Goal: Book appointment/travel/reservation

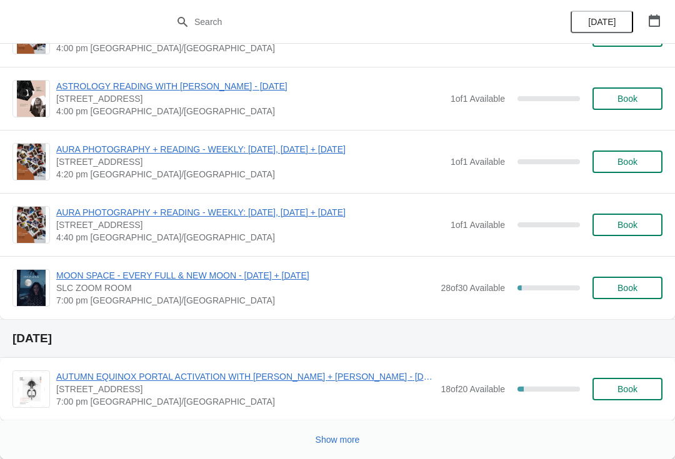
scroll to position [3457, 0]
click at [341, 424] on div "Show more" at bounding box center [332, 435] width 660 height 24
click at [354, 433] on button "Show more" at bounding box center [337, 440] width 54 height 22
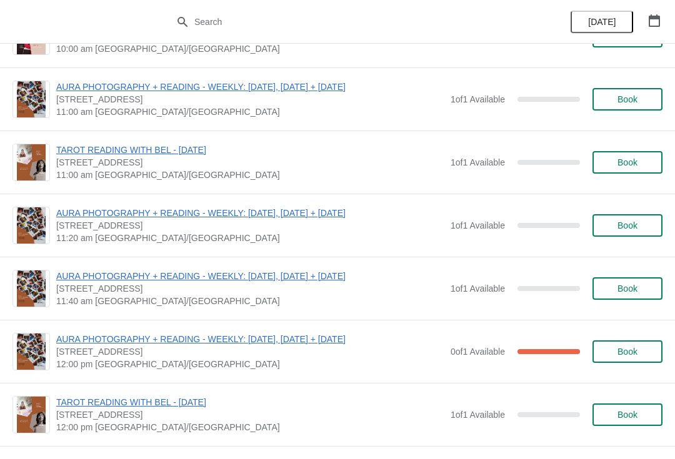
scroll to position [5067, 0]
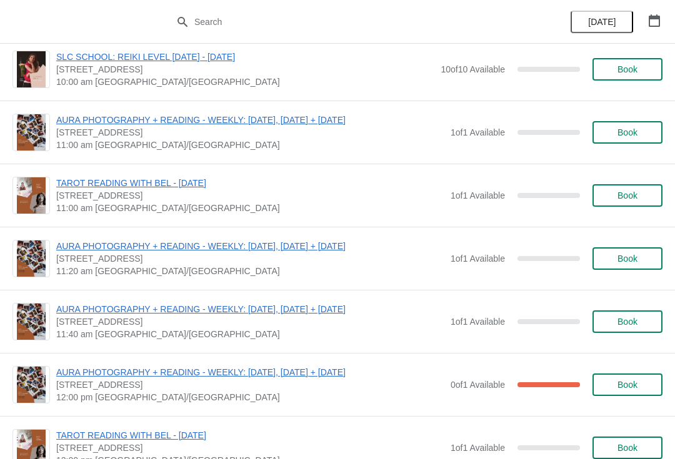
click at [639, 140] on button "Book" at bounding box center [627, 132] width 70 height 22
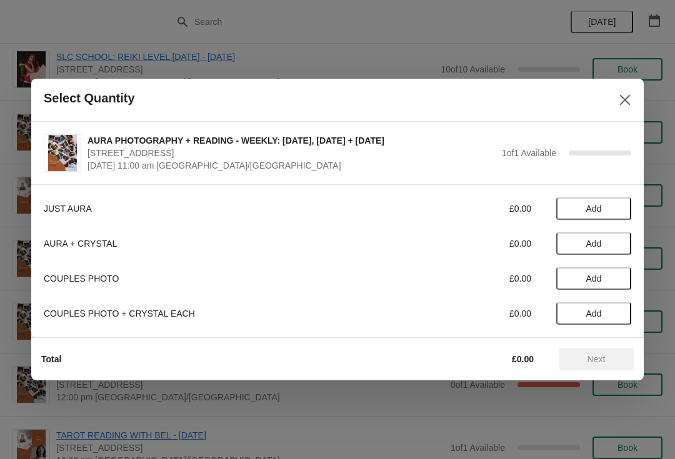
click at [611, 204] on span "Add" at bounding box center [593, 209] width 52 height 10
click at [592, 357] on span "Next" at bounding box center [596, 359] width 18 height 10
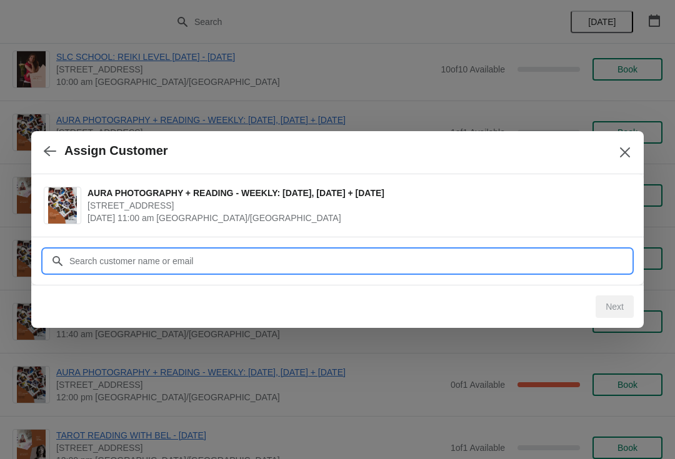
click at [558, 260] on input "Customer" at bounding box center [350, 261] width 562 height 22
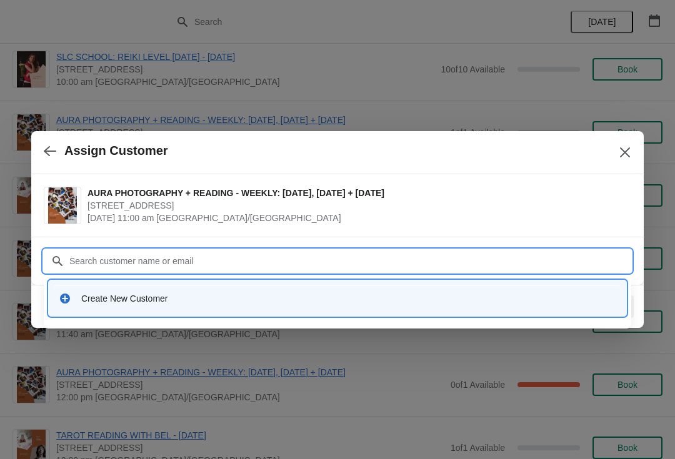
click at [423, 286] on div "Create New Customer" at bounding box center [337, 298] width 567 height 26
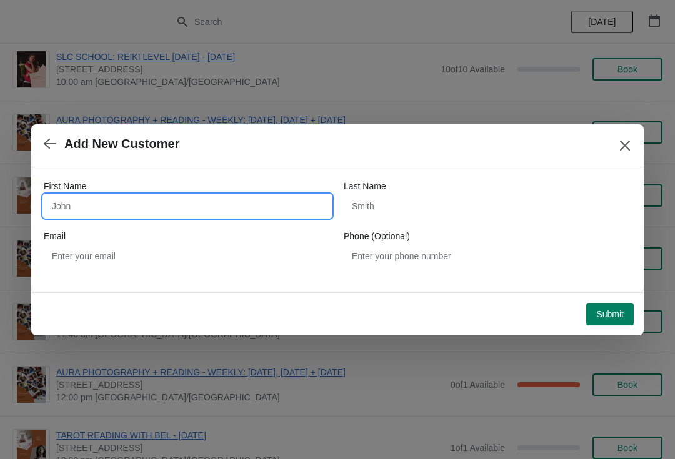
click at [250, 209] on input "First Name" at bounding box center [187, 206] width 287 height 22
type input "Ashleigh"
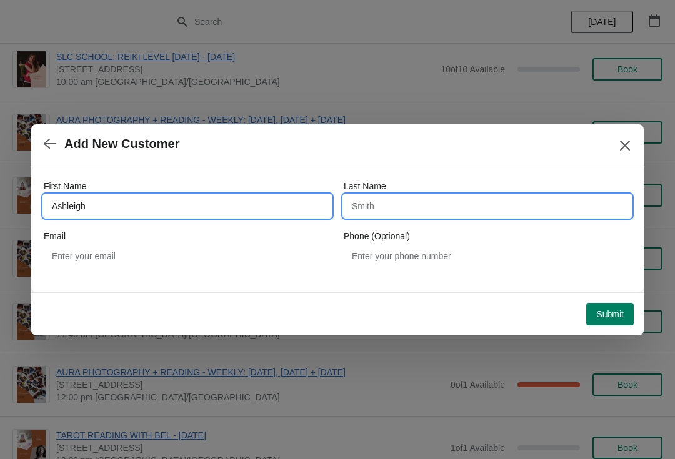
click at [406, 208] on input "Last Name" at bounding box center [487, 206] width 287 height 22
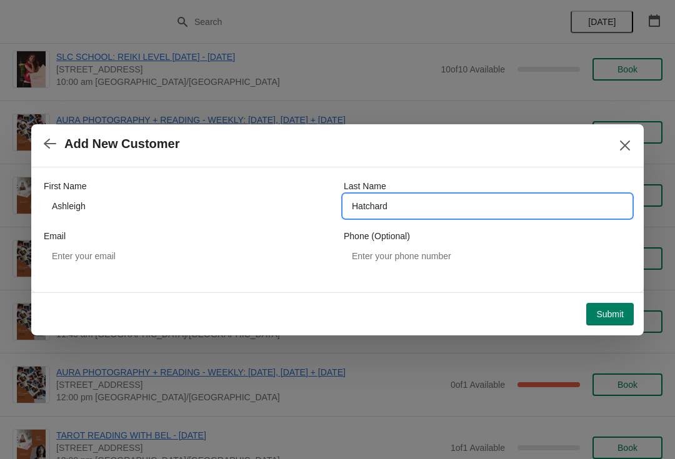
type input "Hatchard"
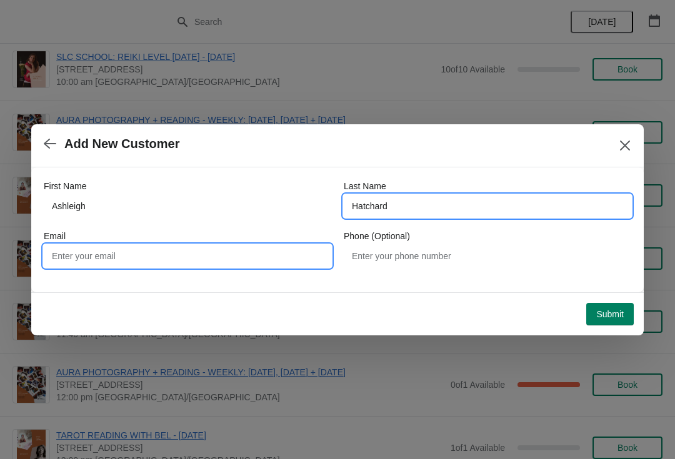
click at [259, 261] on input "Email" at bounding box center [187, 256] width 287 height 22
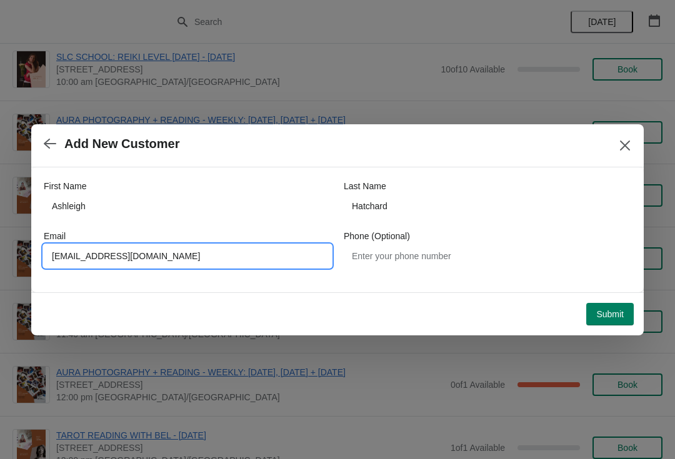
type input "ashhatch@hotmail.com"
click at [570, 282] on div "First Name Ashleigh Last Name Hatchard Email ashhatch@hotmail.com Phone (Option…" at bounding box center [337, 229] width 612 height 125
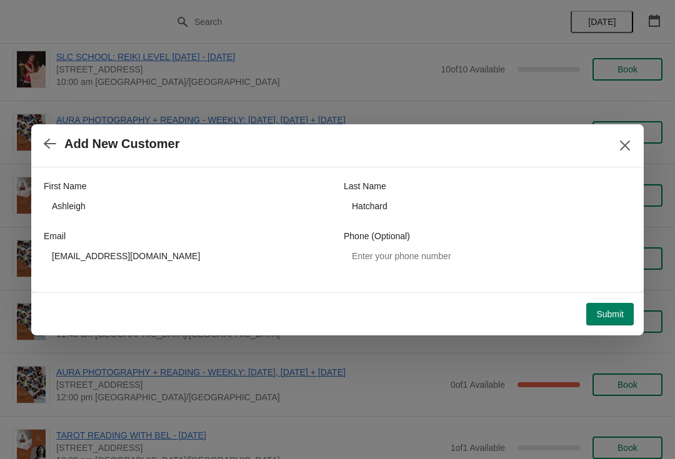
click at [612, 311] on span "Submit" at bounding box center [609, 314] width 27 height 10
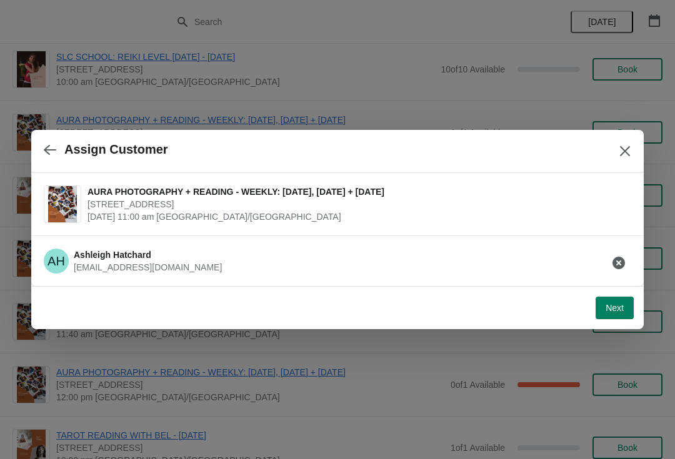
click at [618, 307] on span "Next" at bounding box center [614, 308] width 18 height 10
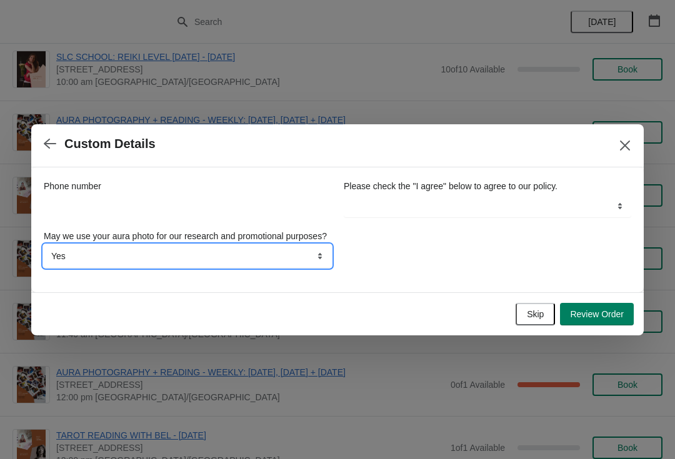
click at [280, 259] on select "Yes No" at bounding box center [187, 256] width 287 height 22
select select "No"
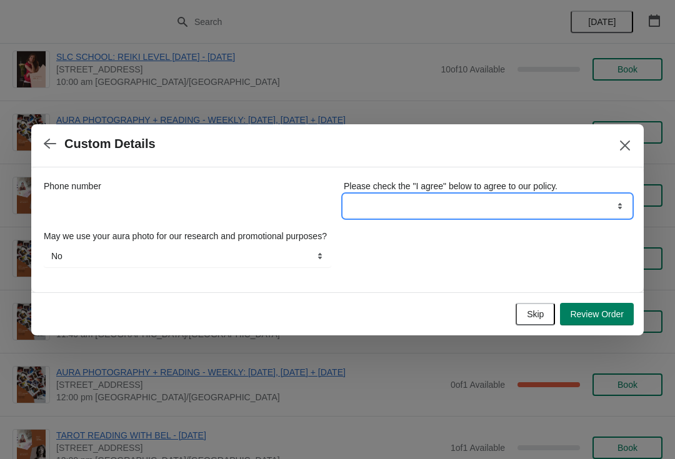
click at [531, 198] on select "I agree" at bounding box center [487, 206] width 287 height 22
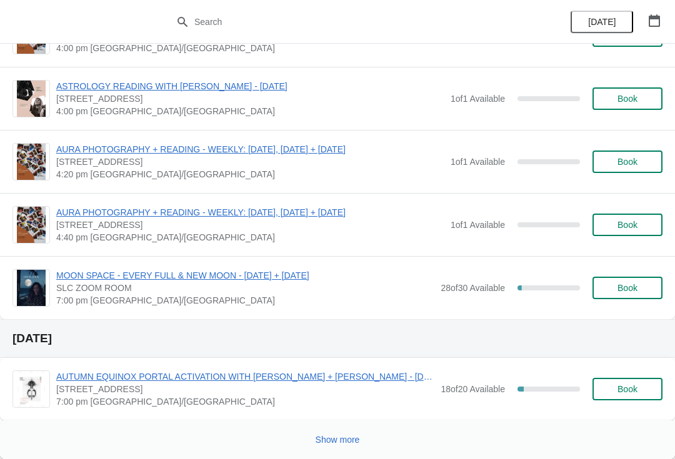
scroll to position [3457, 0]
click at [334, 432] on button "Show more" at bounding box center [337, 440] width 54 height 22
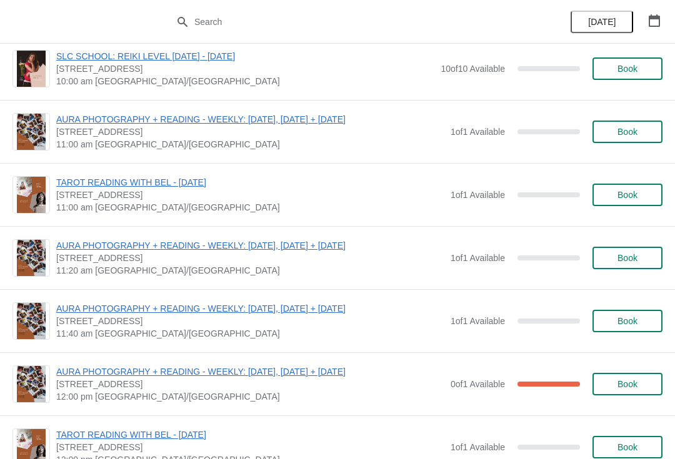
scroll to position [5068, 0]
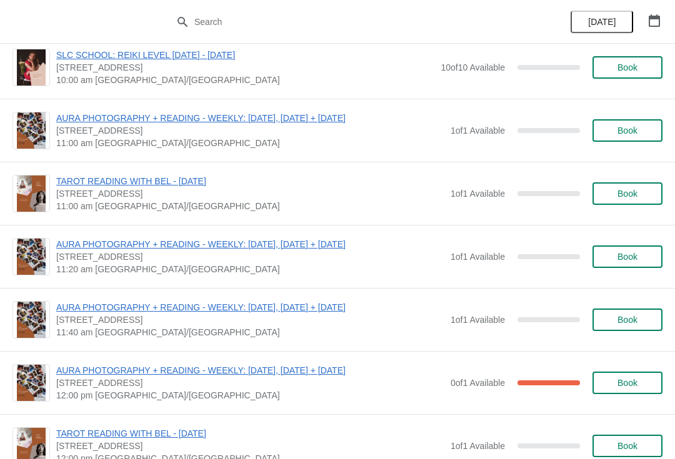
click at [623, 257] on span "Book" at bounding box center [627, 257] width 20 height 10
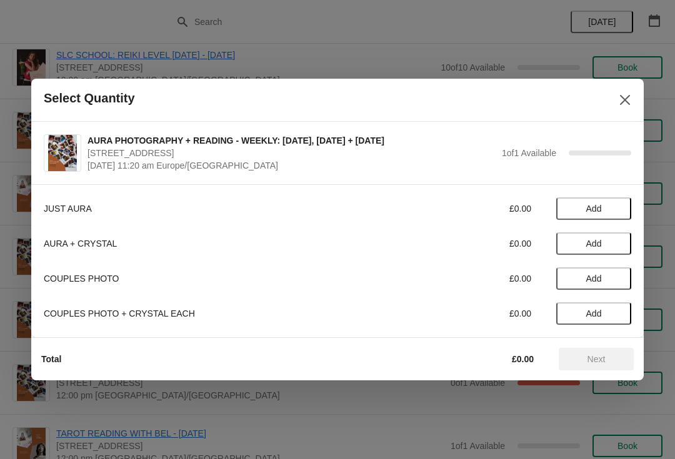
click at [597, 197] on button "Add" at bounding box center [593, 208] width 75 height 22
click at [582, 356] on span "Next" at bounding box center [595, 359] width 55 height 10
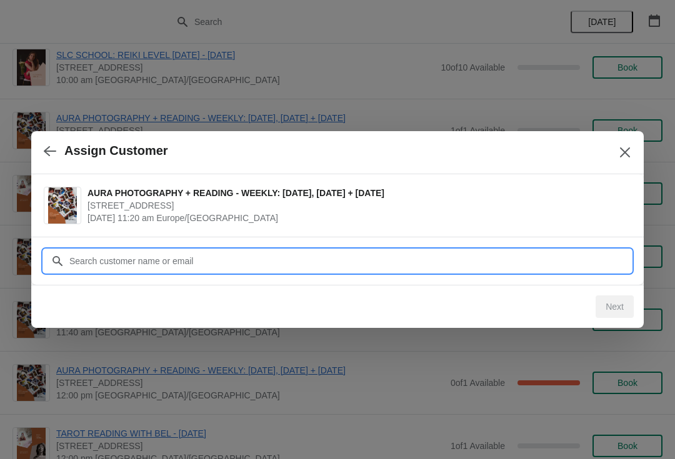
click at [395, 254] on input "Customer" at bounding box center [350, 261] width 562 height 22
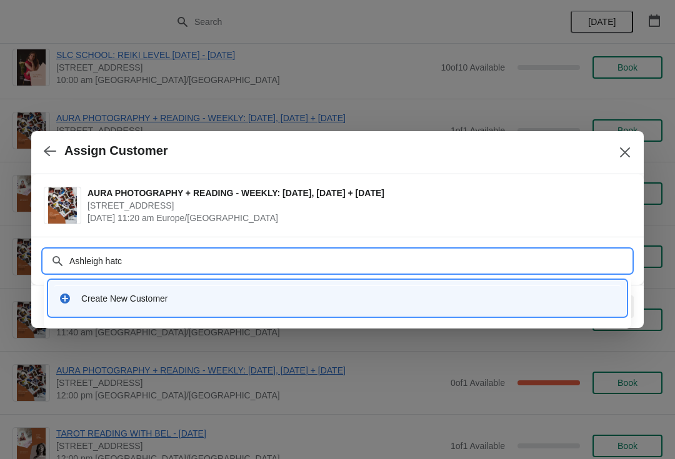
type input "[PERSON_NAME]"
click at [282, 295] on div "Create New Customer" at bounding box center [348, 298] width 535 height 12
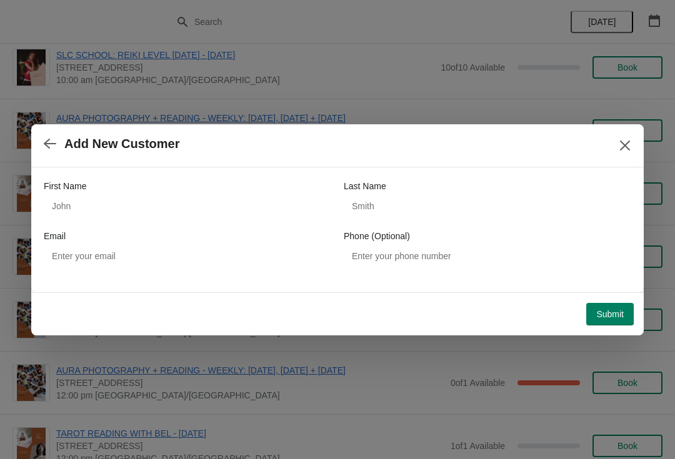
click at [260, 190] on div "First Name" at bounding box center [187, 186] width 287 height 12
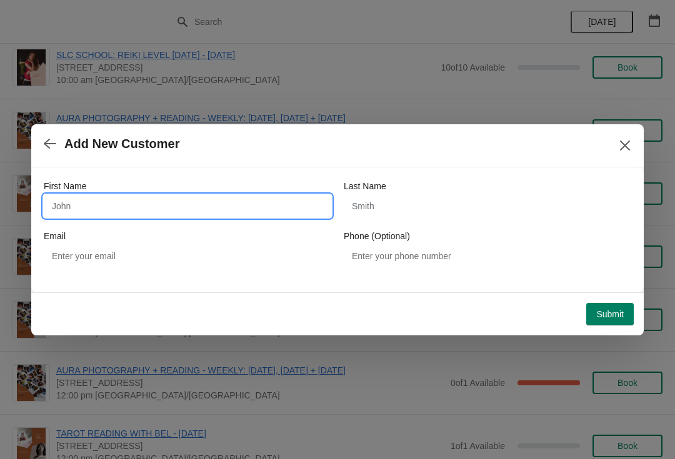
click at [264, 202] on input "First Name" at bounding box center [187, 206] width 287 height 22
type input "Ashleigh"
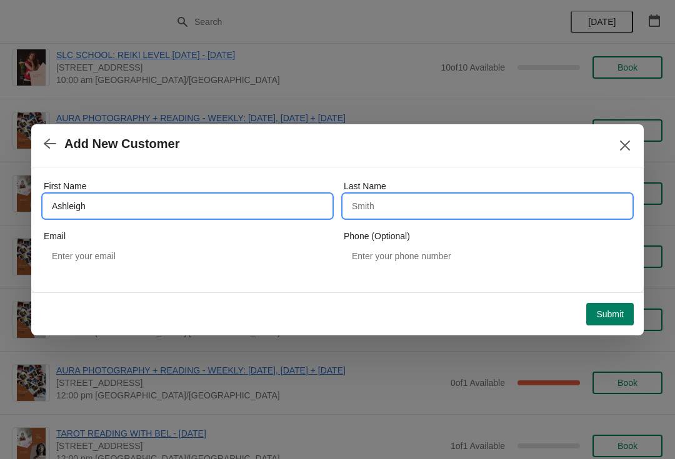
click at [438, 197] on input "Last Name" at bounding box center [487, 206] width 287 height 22
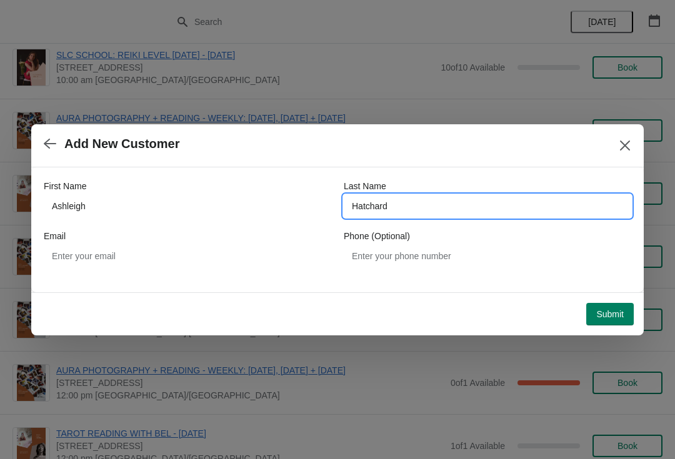
type input "Hatchard"
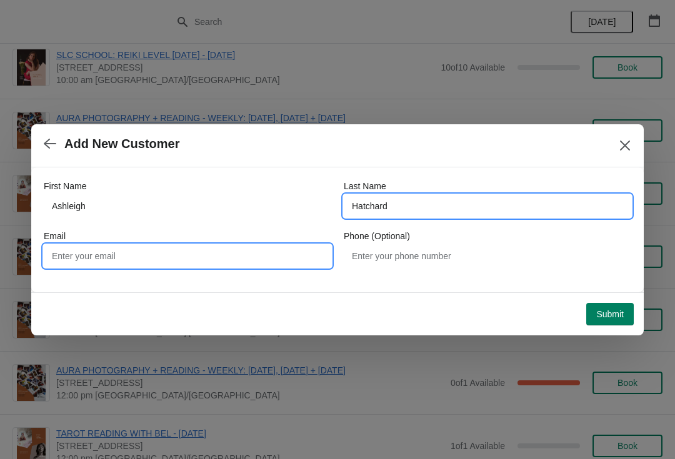
click at [283, 249] on input "Email" at bounding box center [187, 256] width 287 height 22
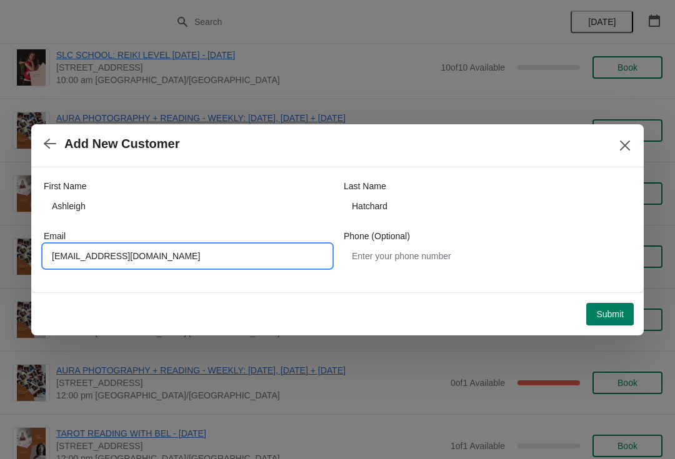
type input "[EMAIL_ADDRESS][DOMAIN_NAME]"
click at [508, 276] on div "First Name [PERSON_NAME] Last Name [PERSON_NAME] Email [EMAIL_ADDRESS][DOMAIN_N…" at bounding box center [337, 223] width 587 height 112
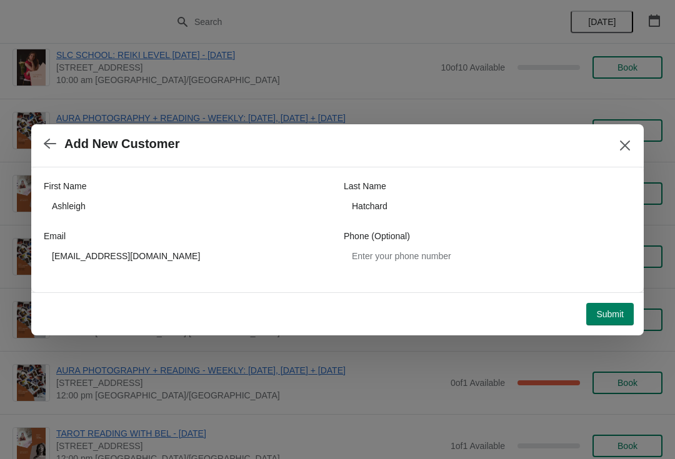
click at [616, 315] on span "Submit" at bounding box center [609, 314] width 27 height 10
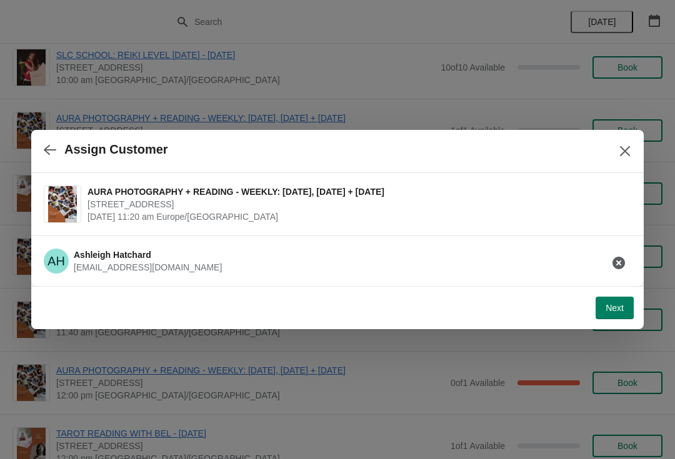
click at [622, 299] on button "Next" at bounding box center [614, 308] width 38 height 22
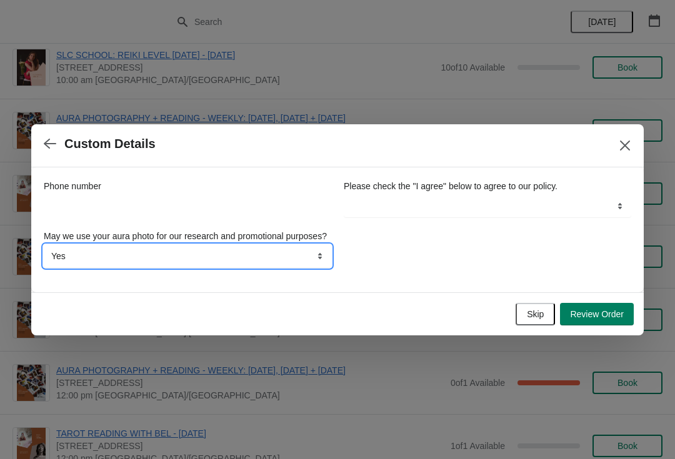
click at [295, 264] on select "Yes No" at bounding box center [187, 256] width 287 height 22
select select "No"
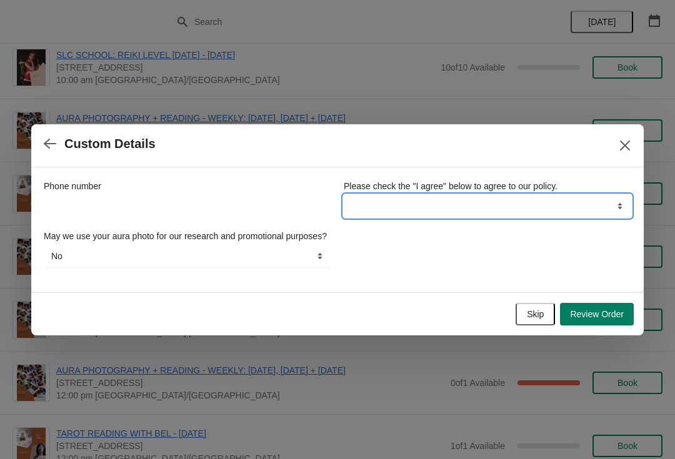
click at [490, 200] on select "I agree" at bounding box center [487, 206] width 287 height 22
